Goal: Information Seeking & Learning: Learn about a topic

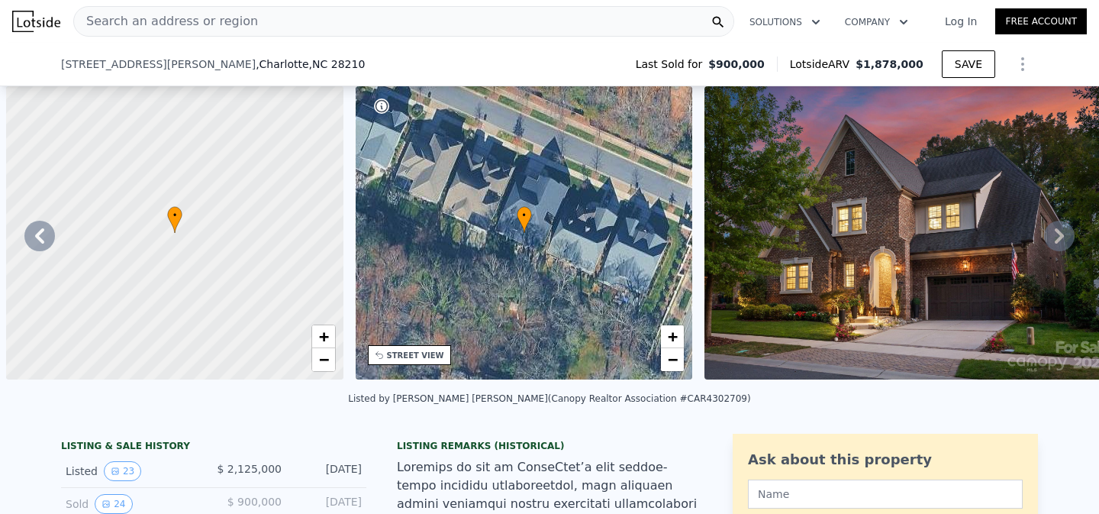
scroll to position [0, 1991]
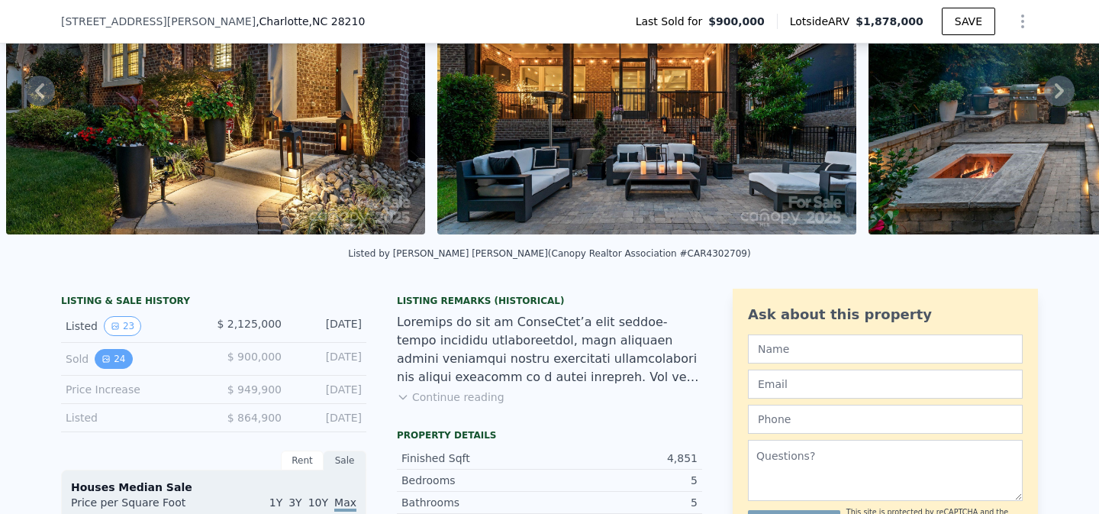
click at [114, 357] on button "24" at bounding box center [113, 359] width 37 height 20
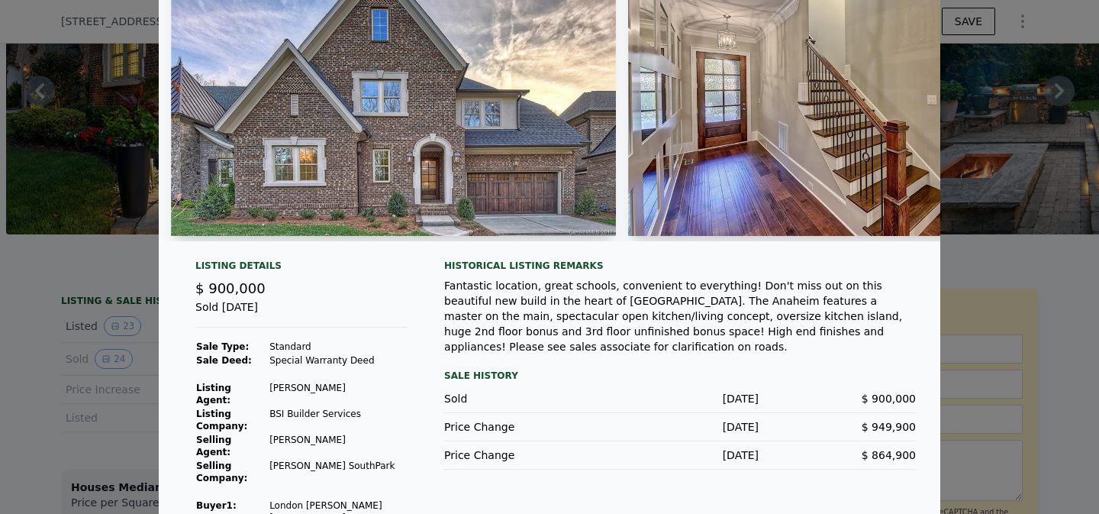
scroll to position [0, 0]
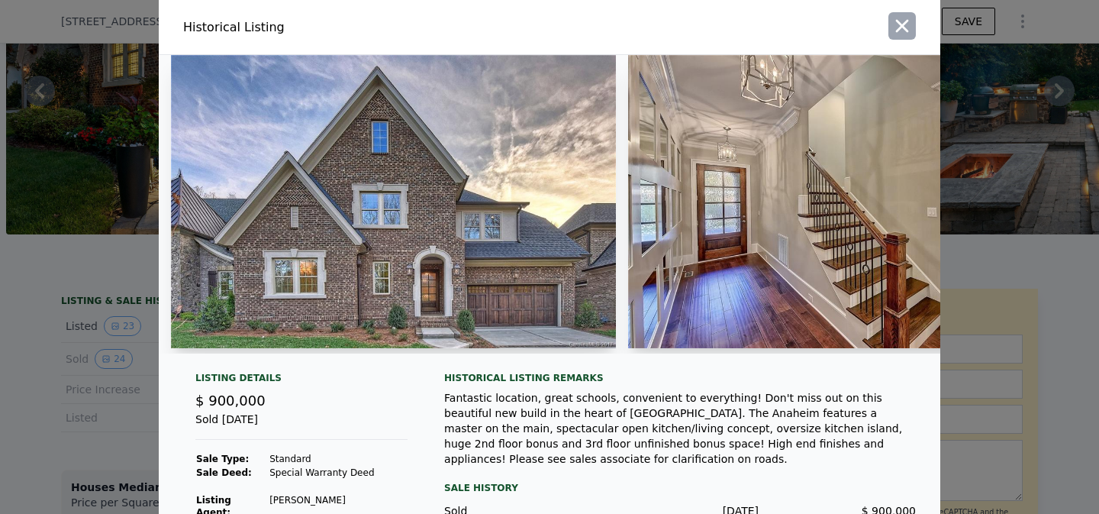
click at [902, 24] on icon "button" at bounding box center [902, 26] width 13 height 13
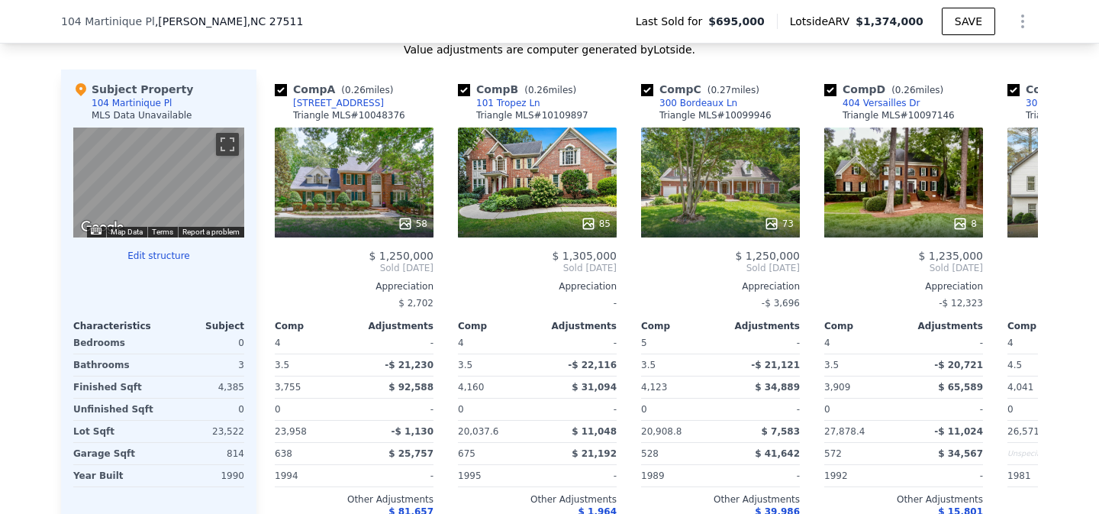
scroll to position [1564, 0]
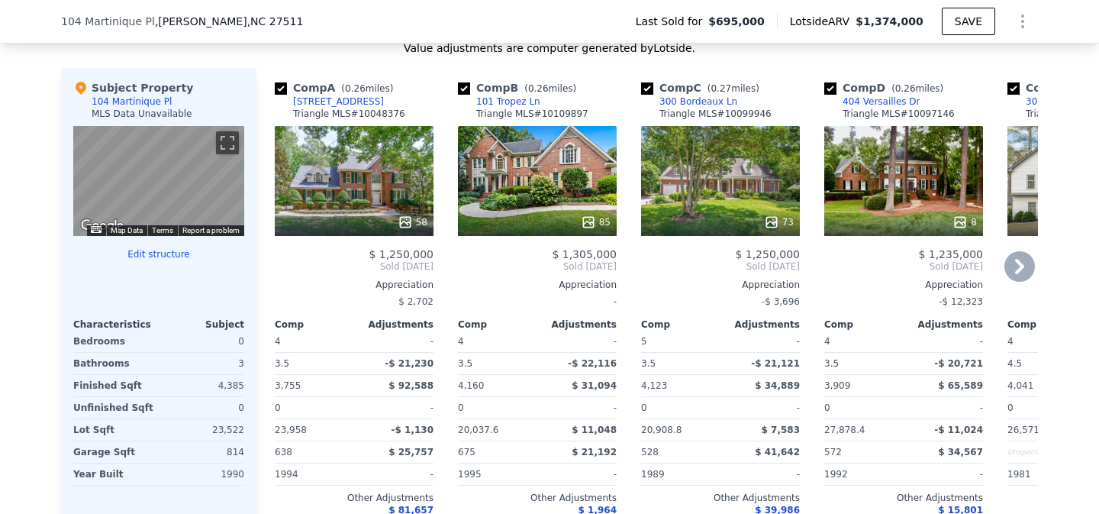
click at [1018, 260] on icon at bounding box center [1019, 266] width 9 height 15
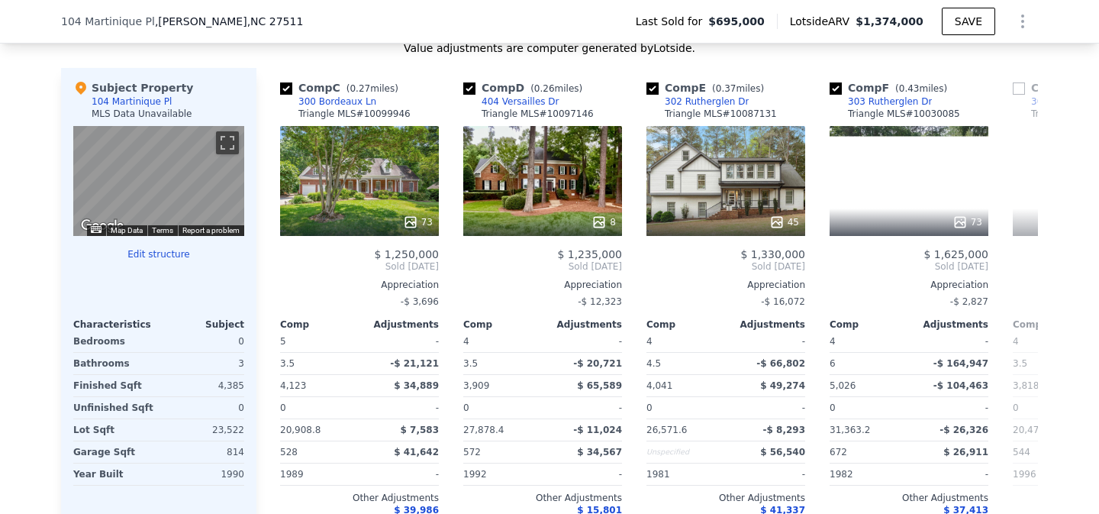
scroll to position [0, 366]
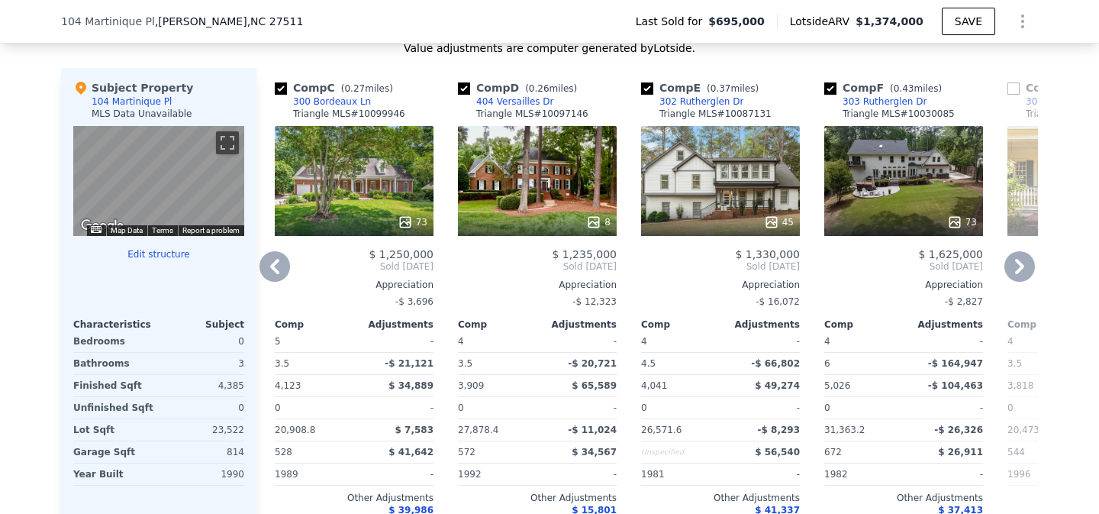
click at [1018, 261] on icon at bounding box center [1019, 266] width 9 height 15
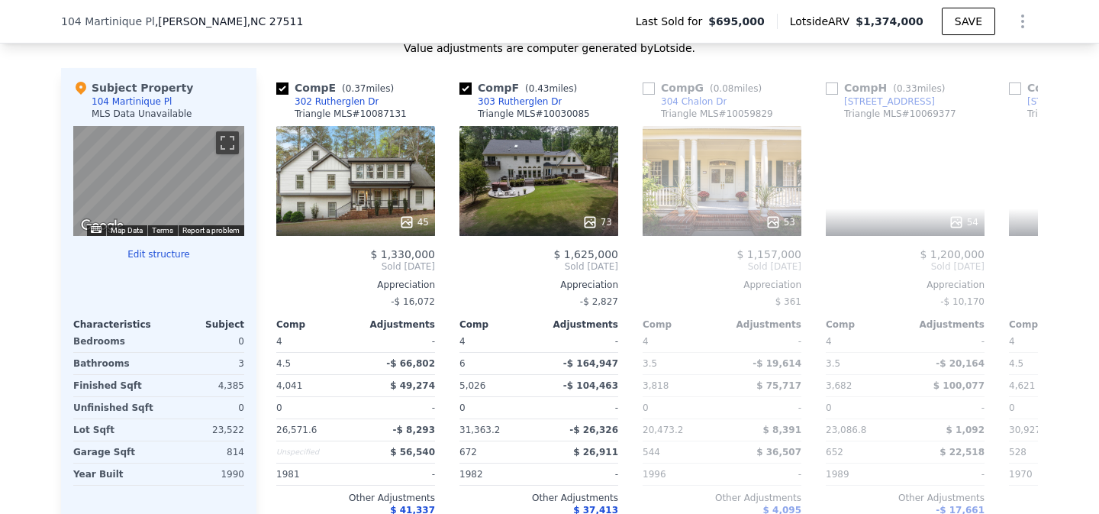
scroll to position [0, 733]
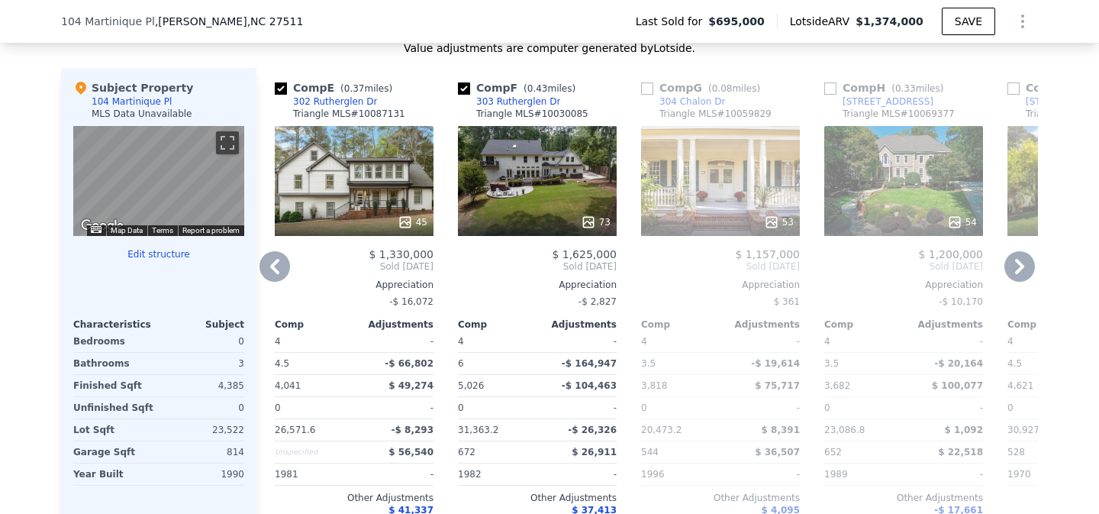
click at [1079, 245] on div "We found 12 sales that match your search Filters Map Prices Modify Comp Filters…" at bounding box center [549, 156] width 1099 height 860
click at [1024, 263] on icon at bounding box center [1020, 266] width 31 height 31
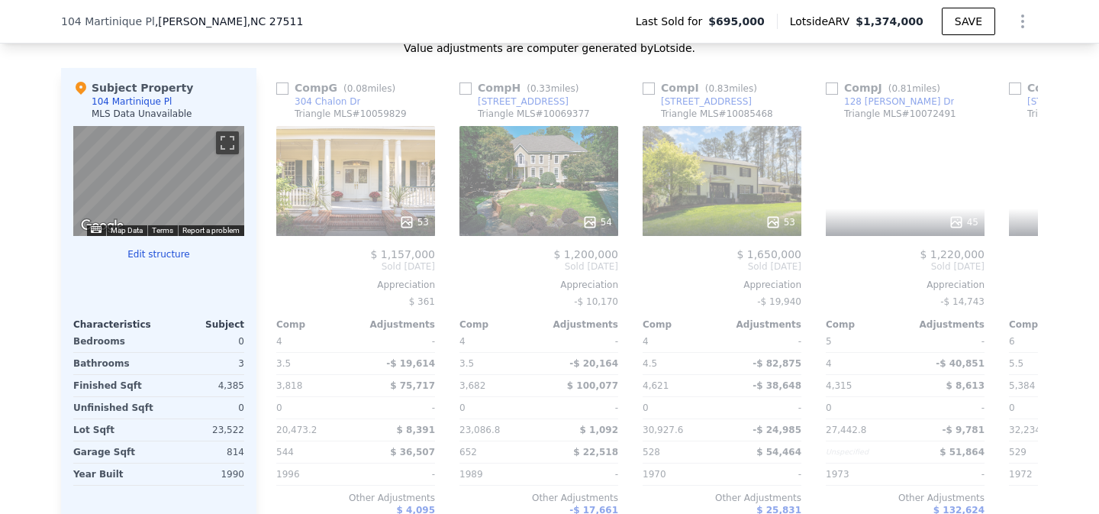
scroll to position [0, 1099]
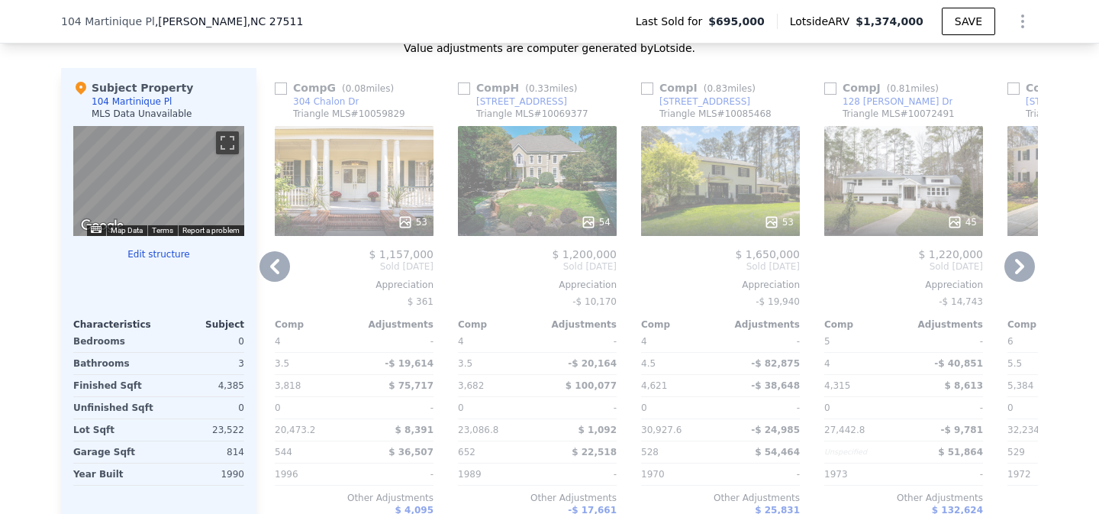
click at [1024, 263] on icon at bounding box center [1020, 266] width 31 height 31
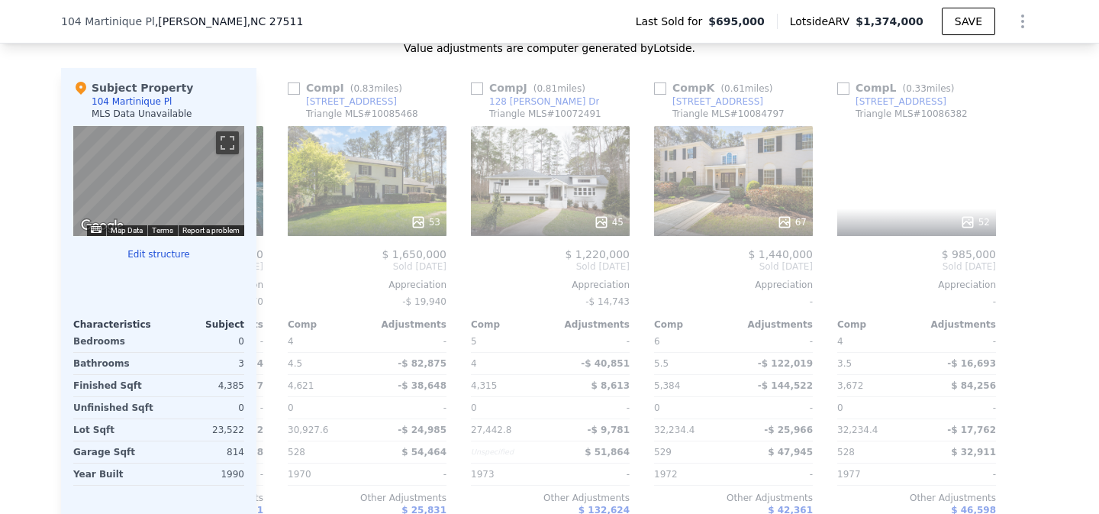
scroll to position [0, 1454]
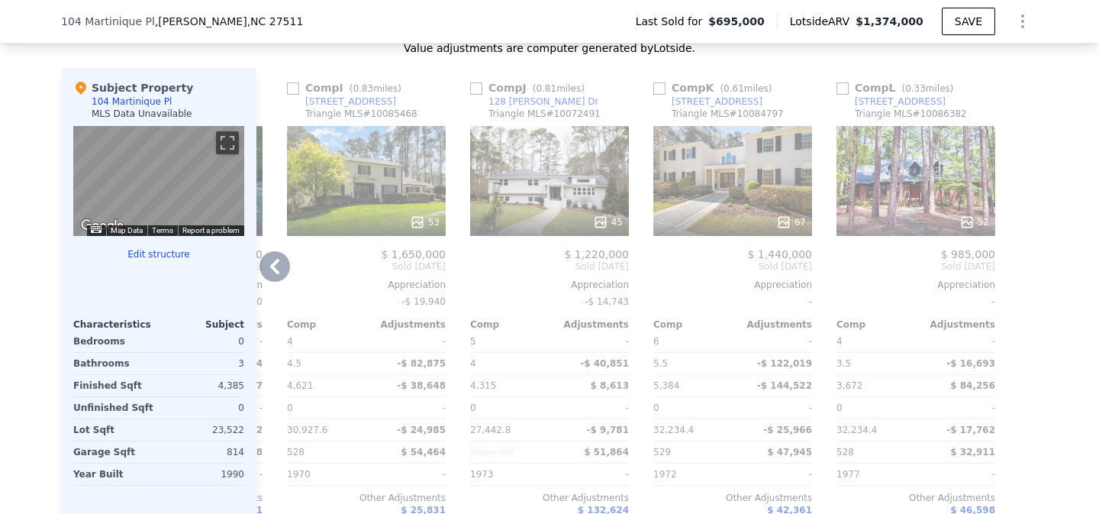
click at [1024, 263] on div at bounding box center [1026, 313] width 24 height 491
click at [273, 258] on icon at bounding box center [275, 266] width 31 height 31
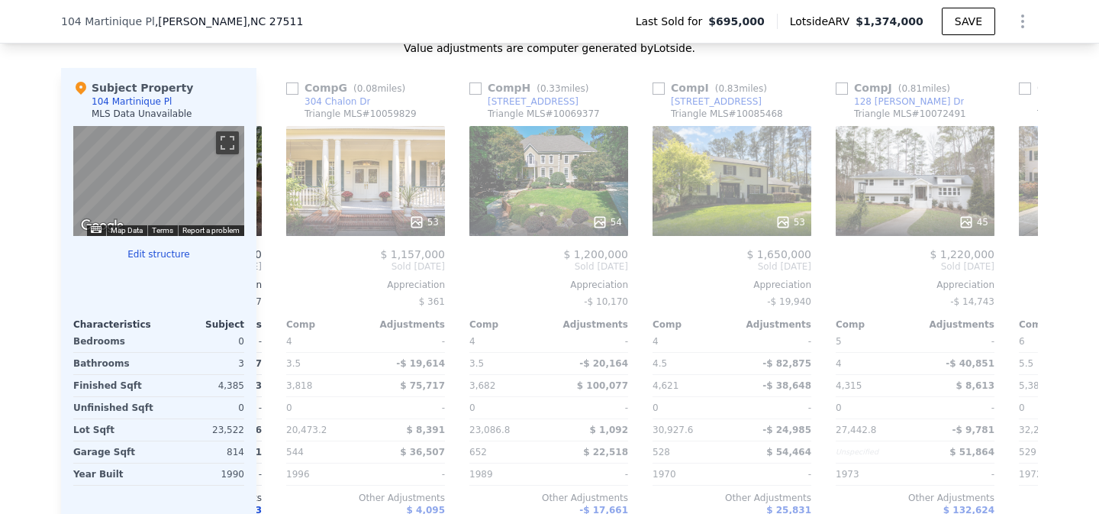
scroll to position [0, 1087]
click at [273, 258] on div "Comp A ( 0.26 miles) 207 Versailles Dr Triangle MLS # 10048376 58 $ 1,250,000 S…" at bounding box center [648, 313] width 782 height 491
click at [273, 258] on icon at bounding box center [275, 266] width 31 height 31
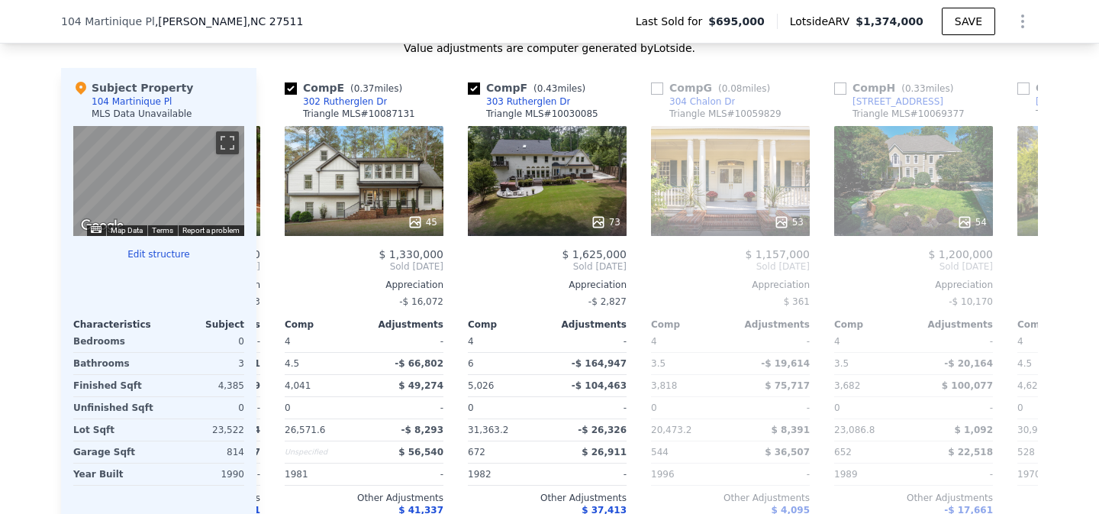
scroll to position [0, 721]
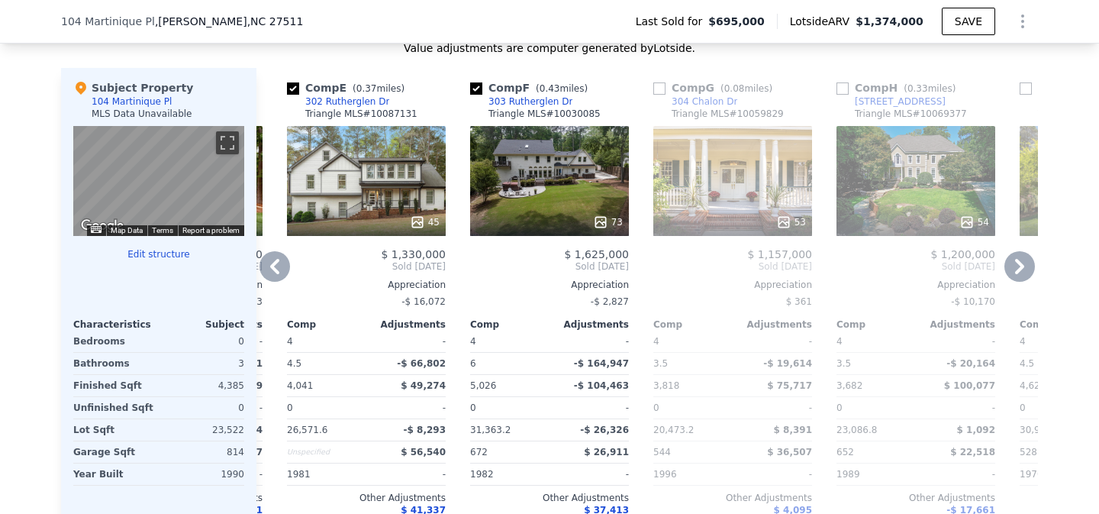
click at [273, 259] on icon at bounding box center [275, 266] width 31 height 31
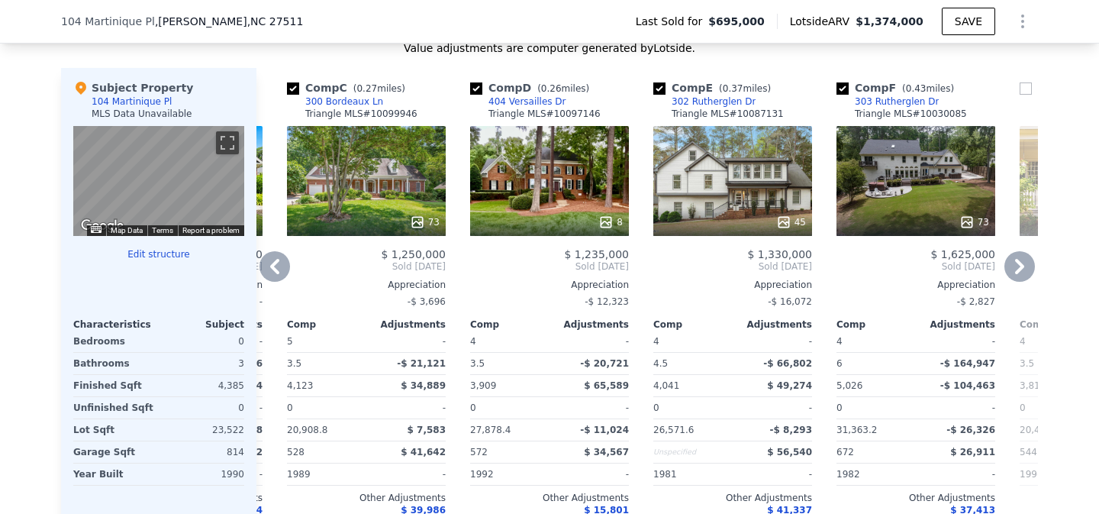
click at [273, 259] on icon at bounding box center [275, 266] width 31 height 31
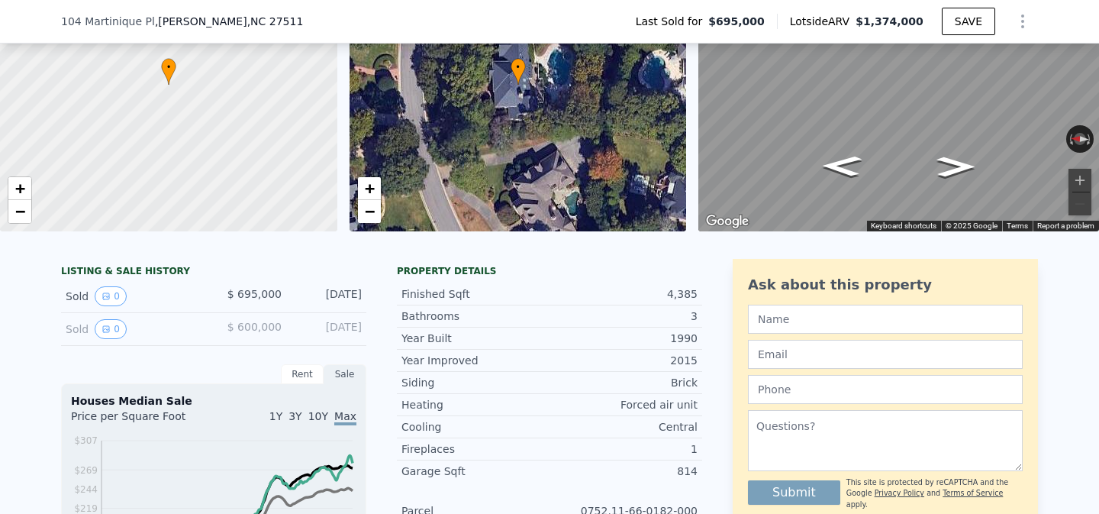
scroll to position [0, 0]
